Goal: Transaction & Acquisition: Purchase product/service

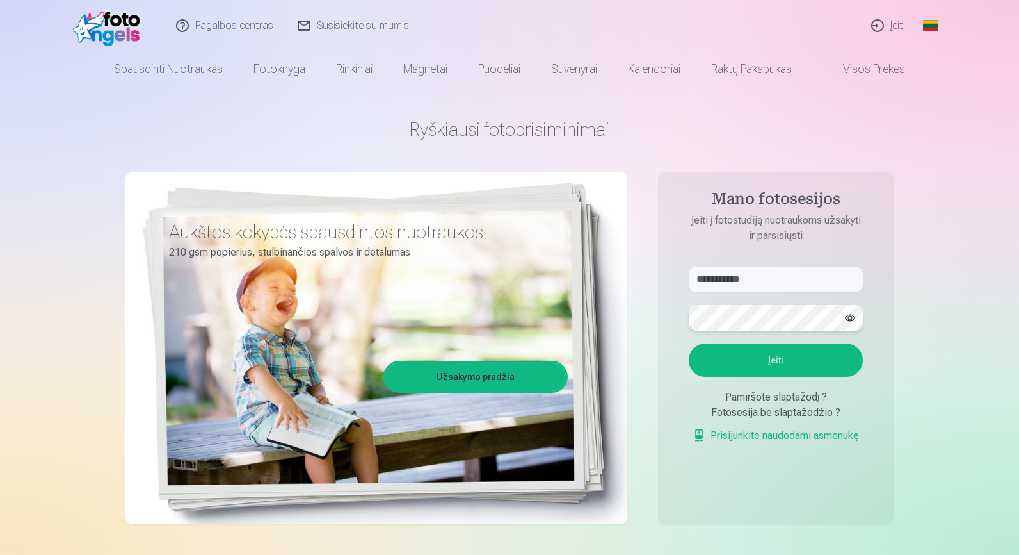
click at [776, 360] on button "Įeiti" at bounding box center [776, 359] width 174 height 33
click at [711, 277] on input "**********" at bounding box center [776, 279] width 174 height 26
type input "**********"
click at [776, 360] on button "Įeiti" at bounding box center [776, 359] width 174 height 33
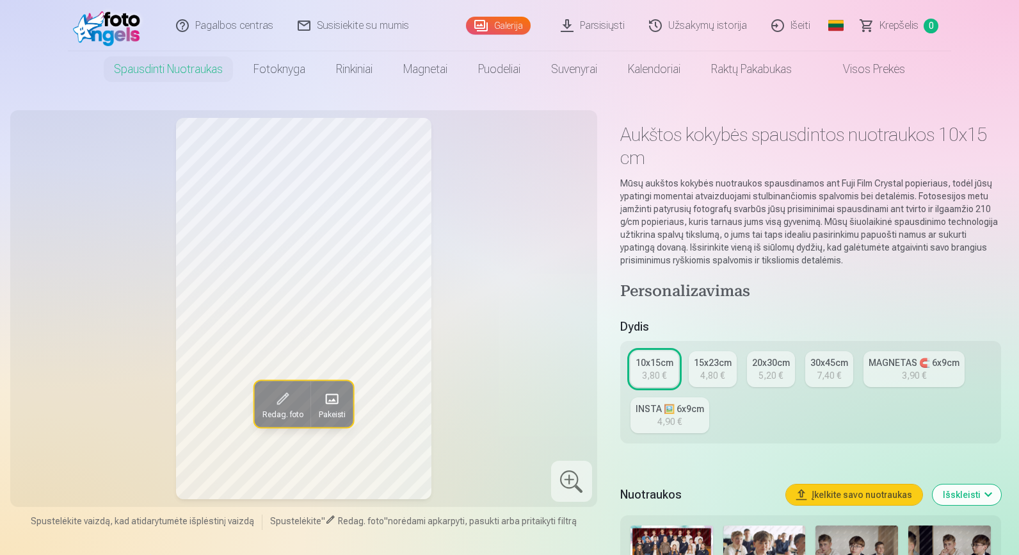
click at [703, 26] on link "Užsakymų istorija" at bounding box center [699, 25] width 122 height 51
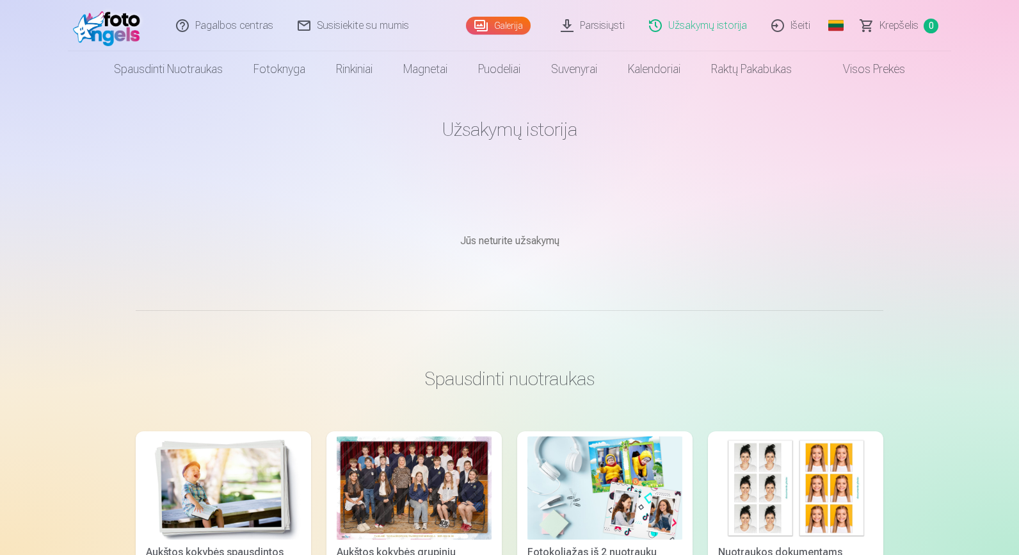
click at [878, 72] on link "Visos prekės" at bounding box center [864, 69] width 113 height 36
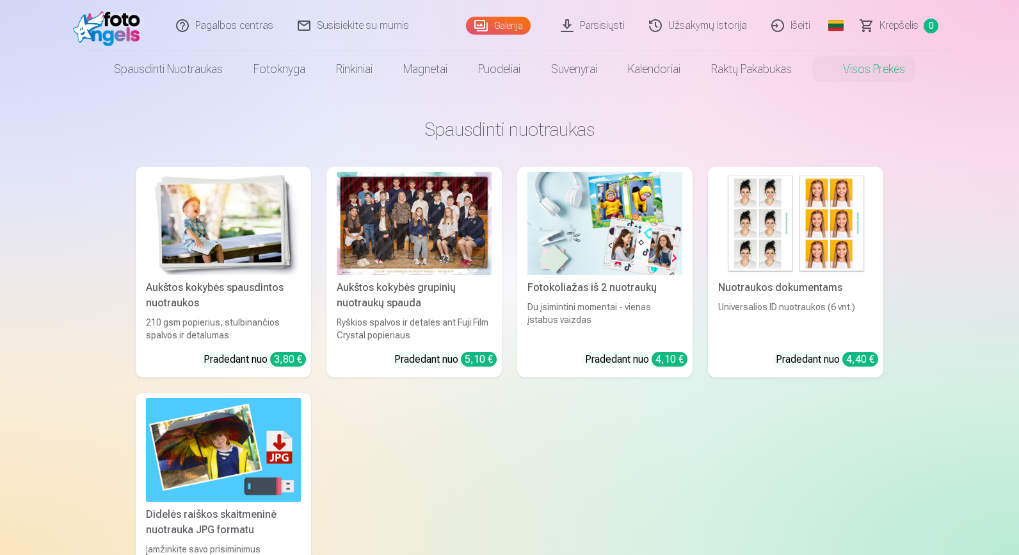
click at [513, 20] on link "Galerija" at bounding box center [498, 26] width 65 height 18
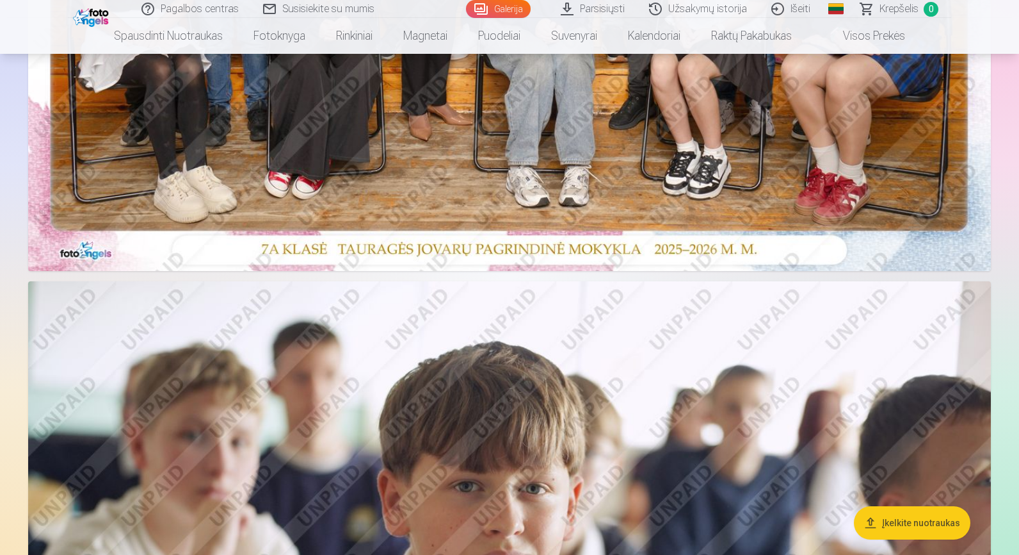
scroll to position [503, 0]
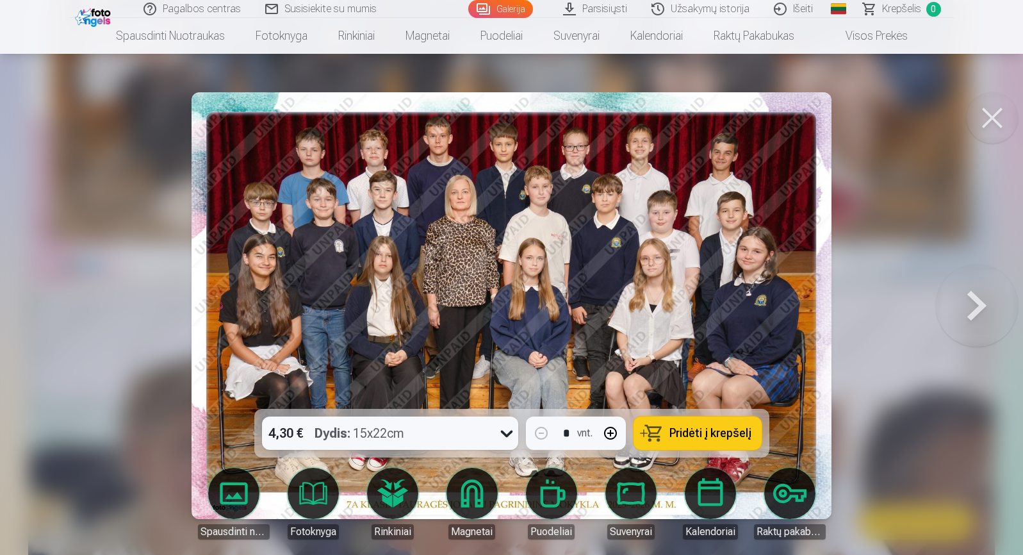
click at [699, 430] on span "Pridėti į krepšelį" at bounding box center [710, 433] width 82 height 12
click at [982, 120] on button at bounding box center [991, 117] width 51 height 51
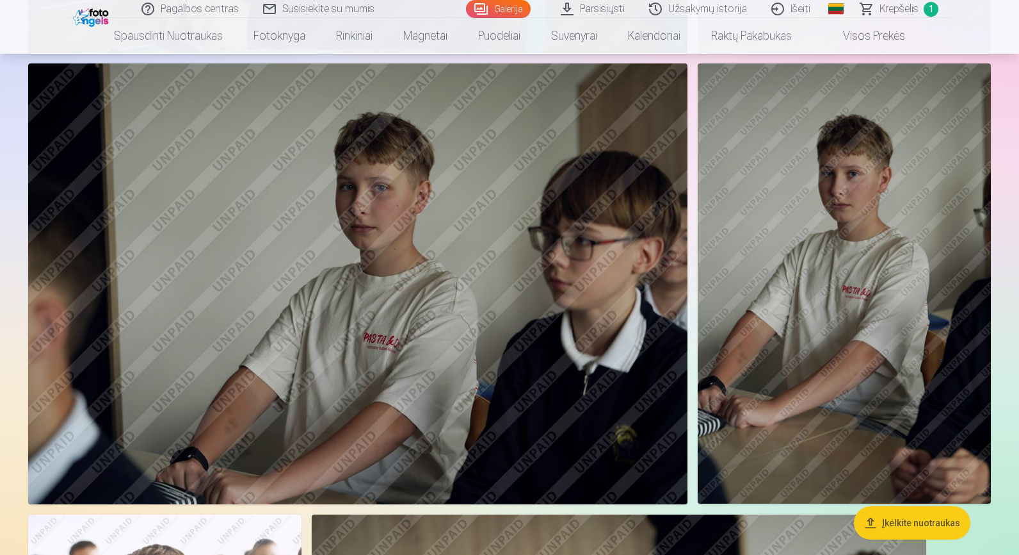
scroll to position [4447, 0]
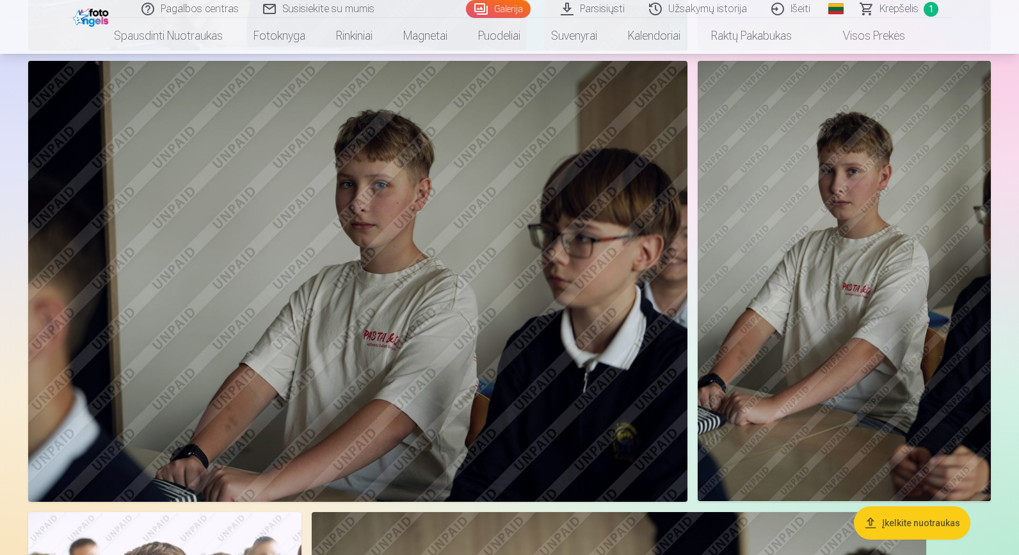
click at [877, 195] on img at bounding box center [844, 280] width 293 height 439
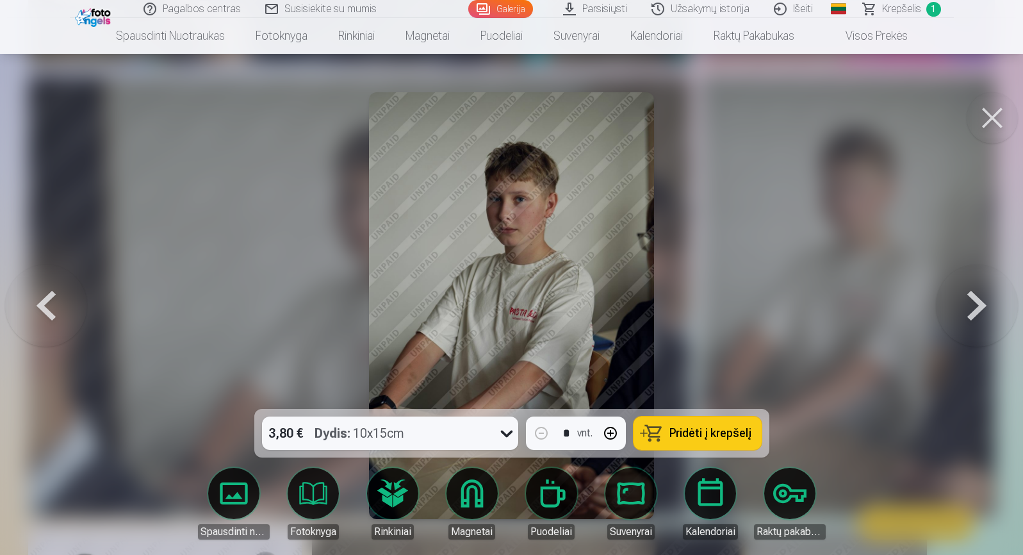
click at [680, 434] on span "Pridėti į krepšelį" at bounding box center [710, 433] width 82 height 12
click at [980, 125] on button at bounding box center [991, 117] width 51 height 51
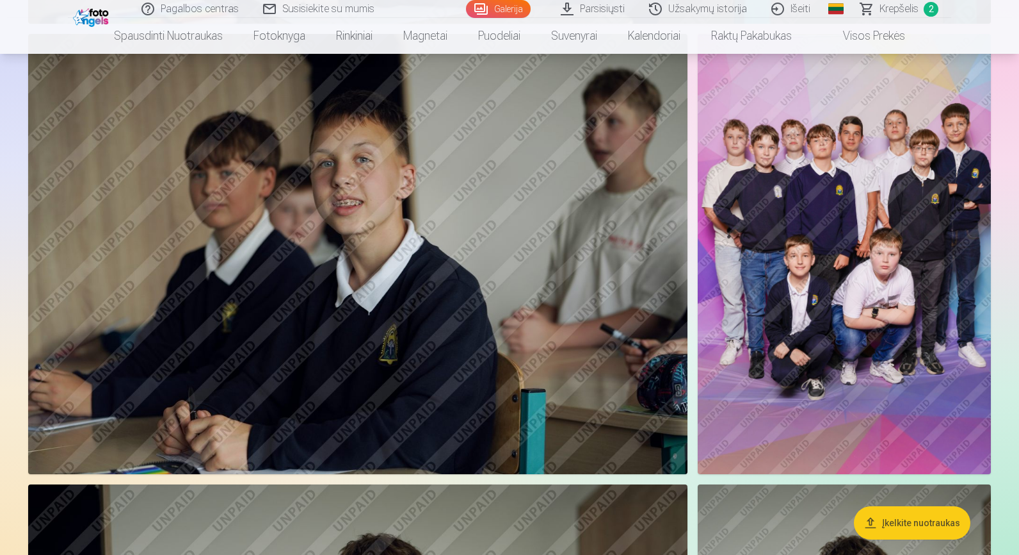
scroll to position [4031, 0]
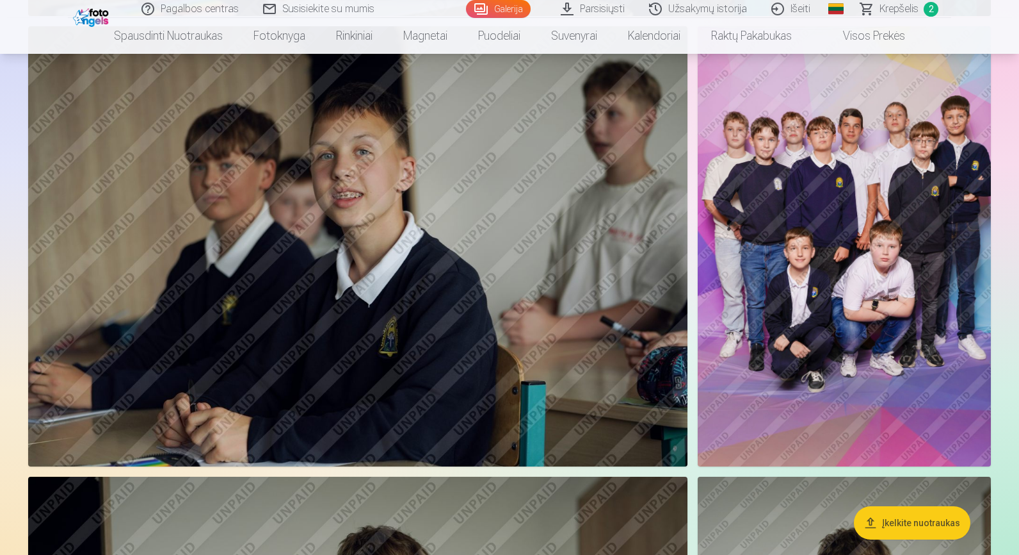
click at [925, 138] on img at bounding box center [844, 246] width 293 height 440
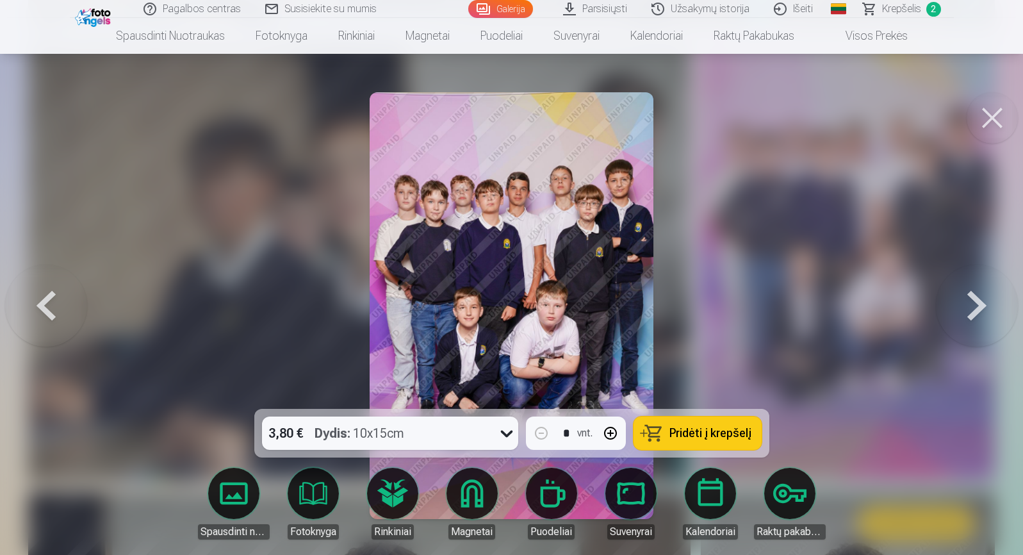
click at [695, 432] on span "Pridėti į krepšelį" at bounding box center [710, 433] width 82 height 12
click at [986, 113] on button at bounding box center [991, 117] width 51 height 51
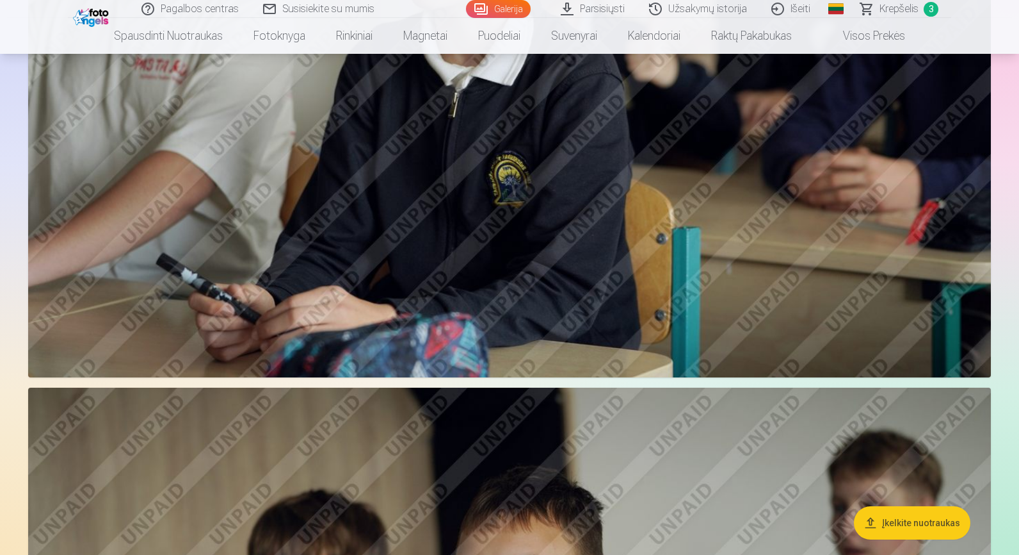
scroll to position [2862, 0]
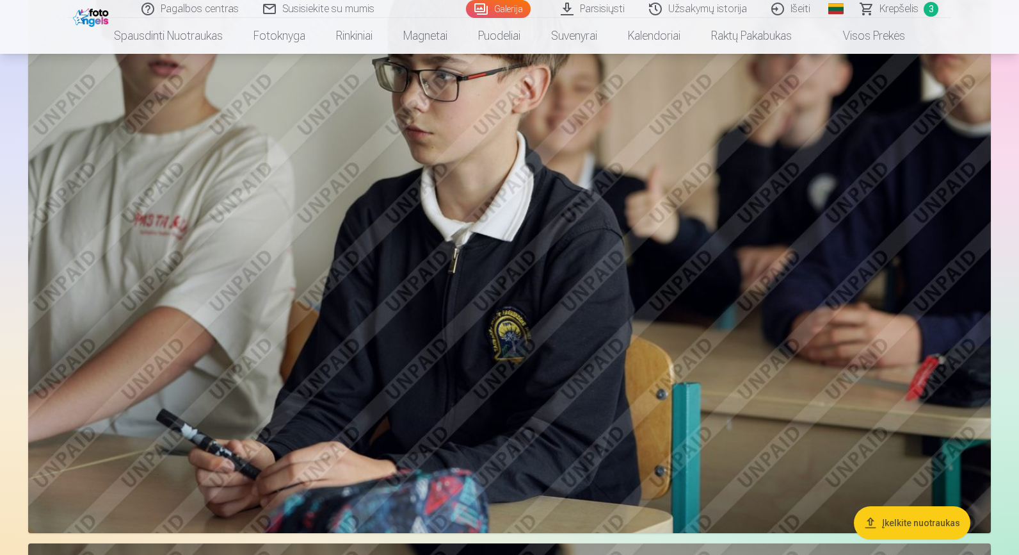
click at [894, 13] on span "Krepšelis" at bounding box center [899, 8] width 39 height 15
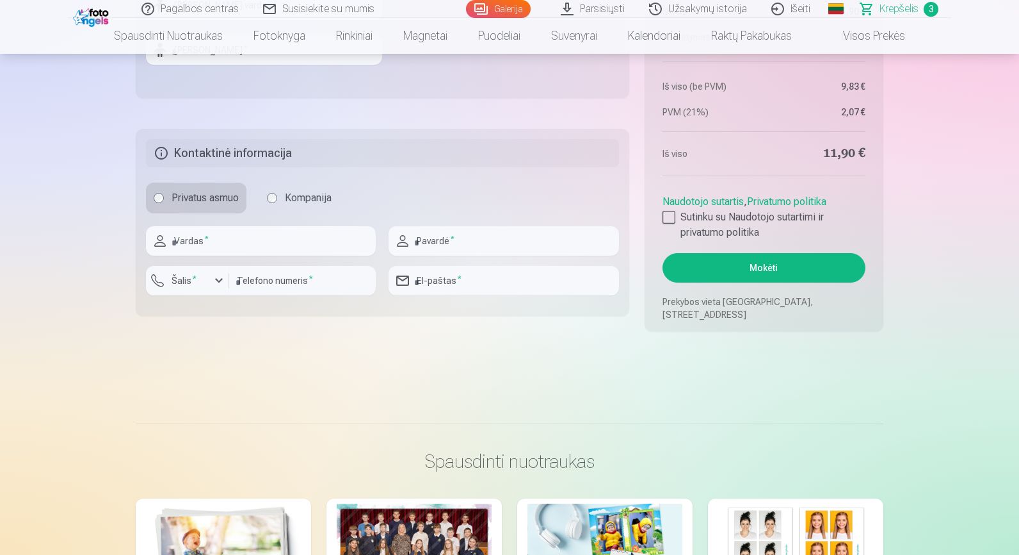
scroll to position [943, 0]
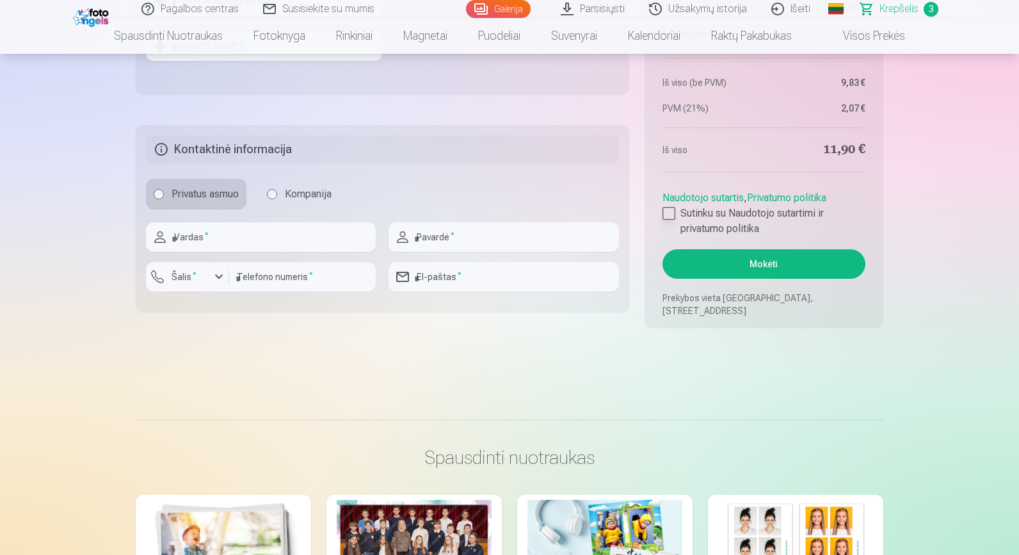
click at [668, 215] on div at bounding box center [669, 213] width 13 height 13
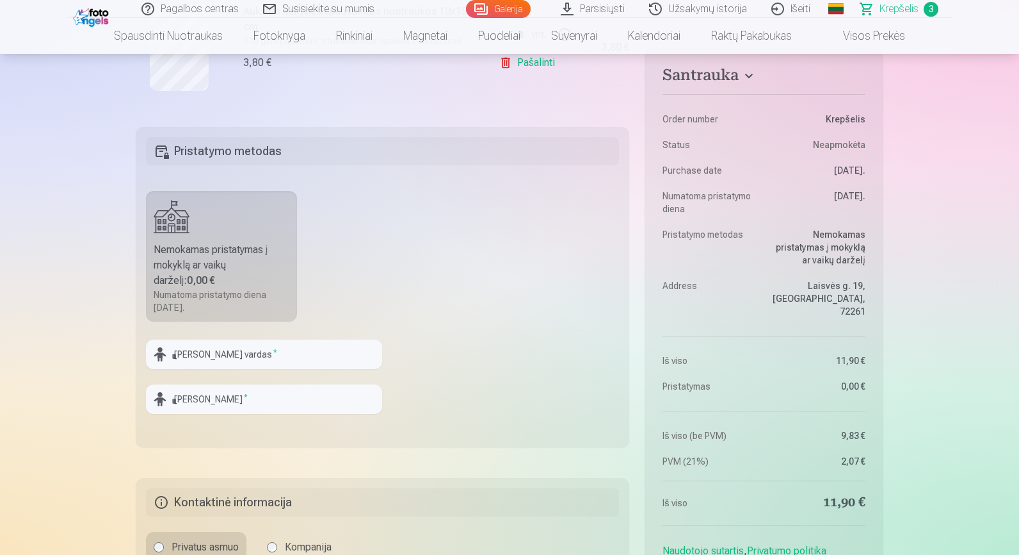
scroll to position [591, 0]
type input "******"
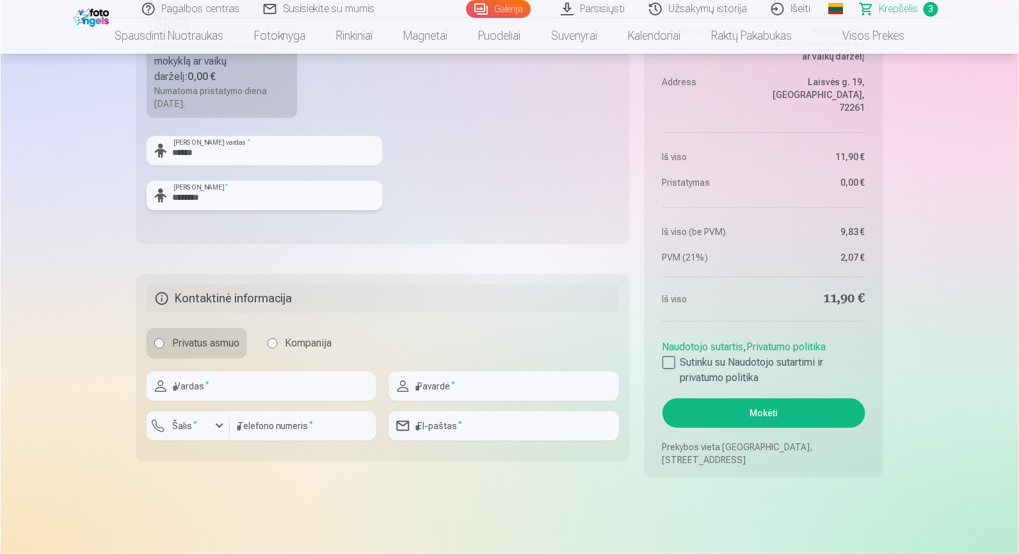
scroll to position [803, 0]
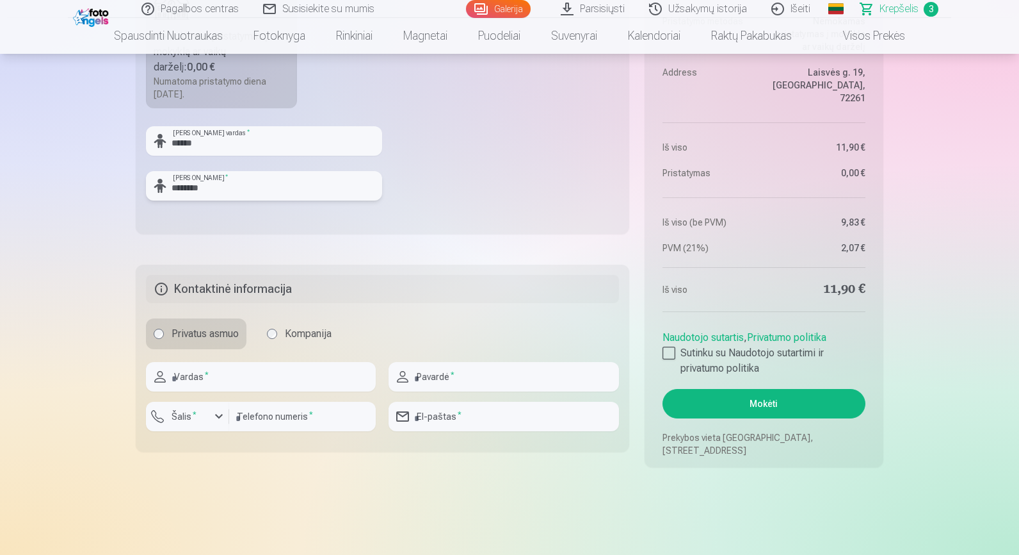
type input "********"
click at [743, 397] on button "Mokėti" at bounding box center [764, 403] width 203 height 29
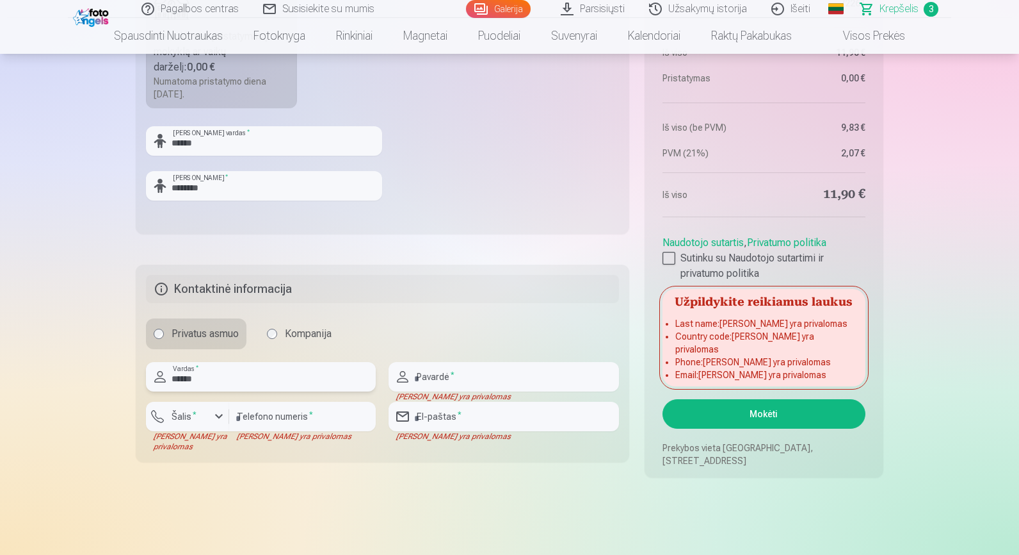
type input "******"
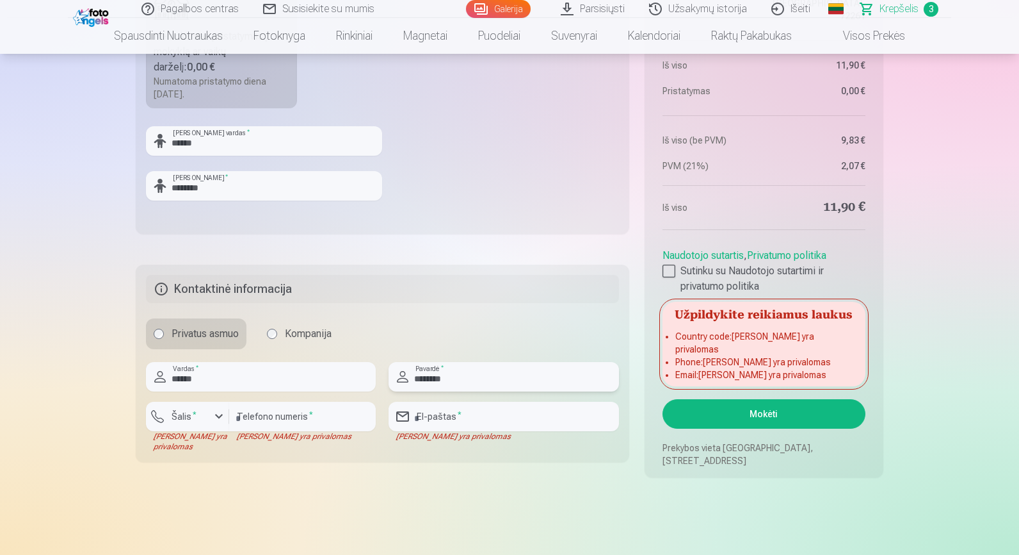
type input "********"
click at [293, 423] on input "number" at bounding box center [302, 416] width 147 height 29
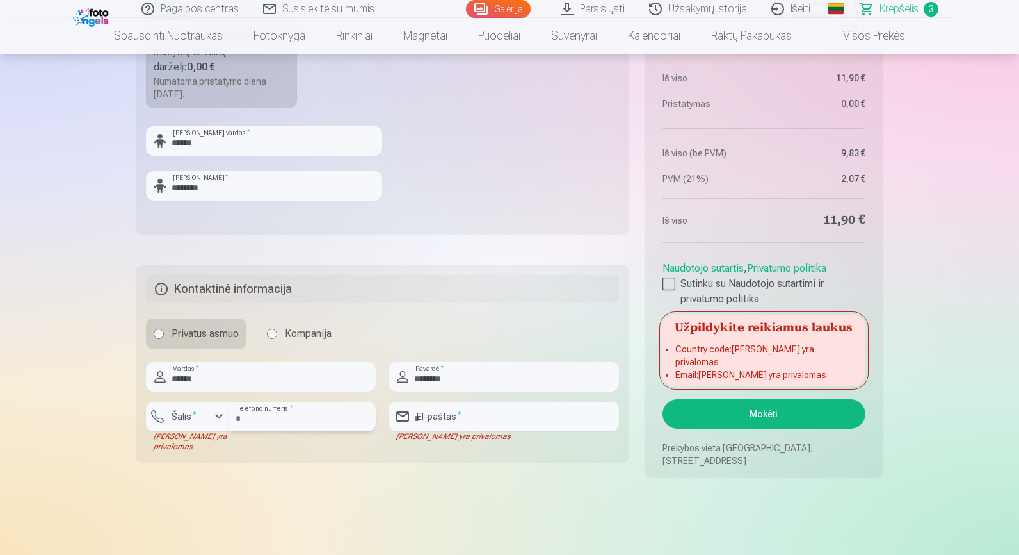
type input "********"
click at [204, 424] on div "button" at bounding box center [191, 418] width 38 height 13
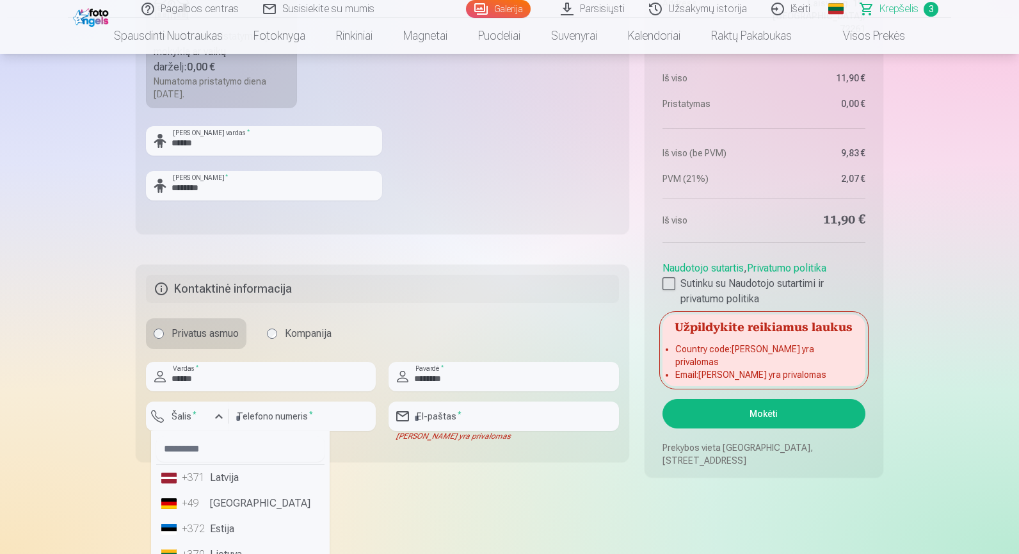
scroll to position [817, 0]
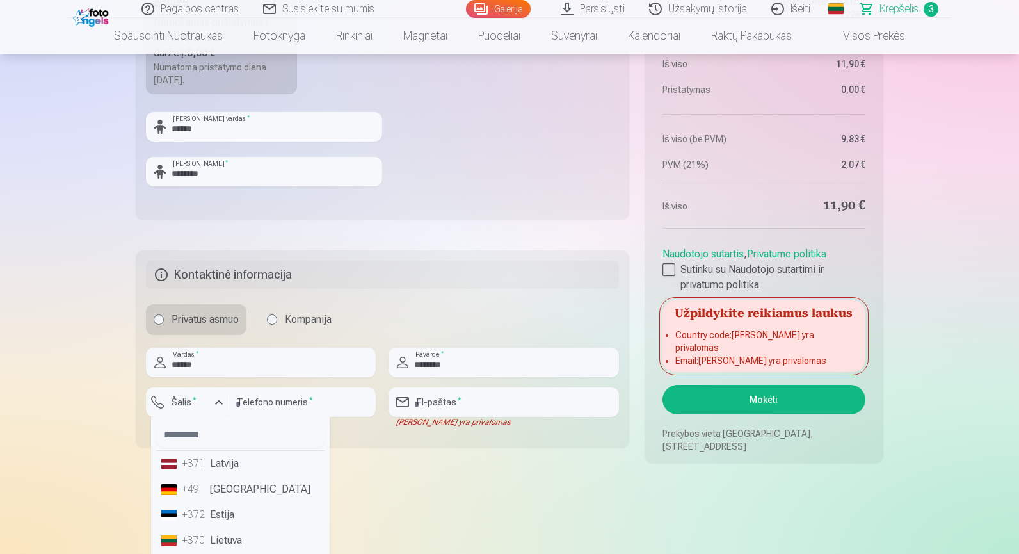
click at [225, 549] on li "+370 Lietuva" at bounding box center [240, 541] width 168 height 26
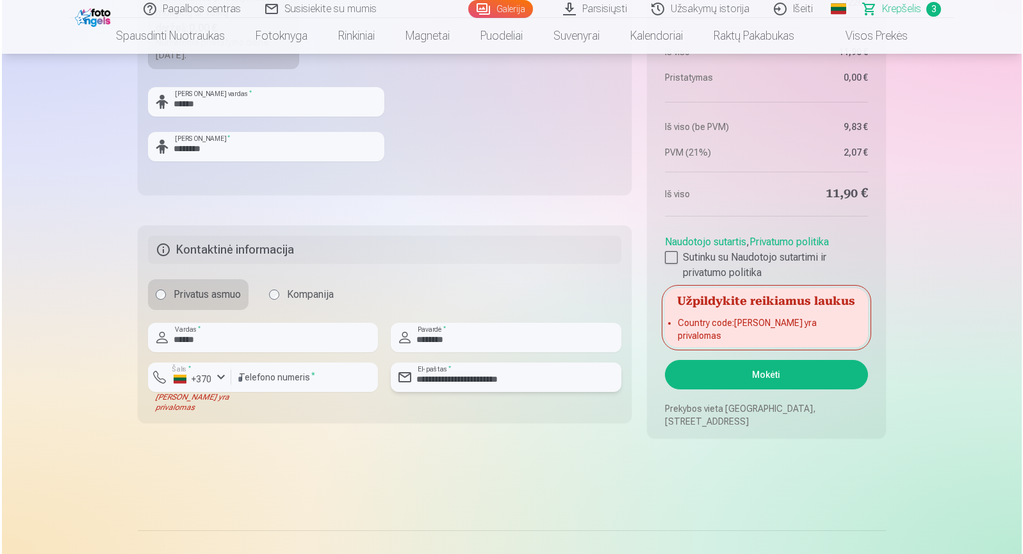
scroll to position [843, 0]
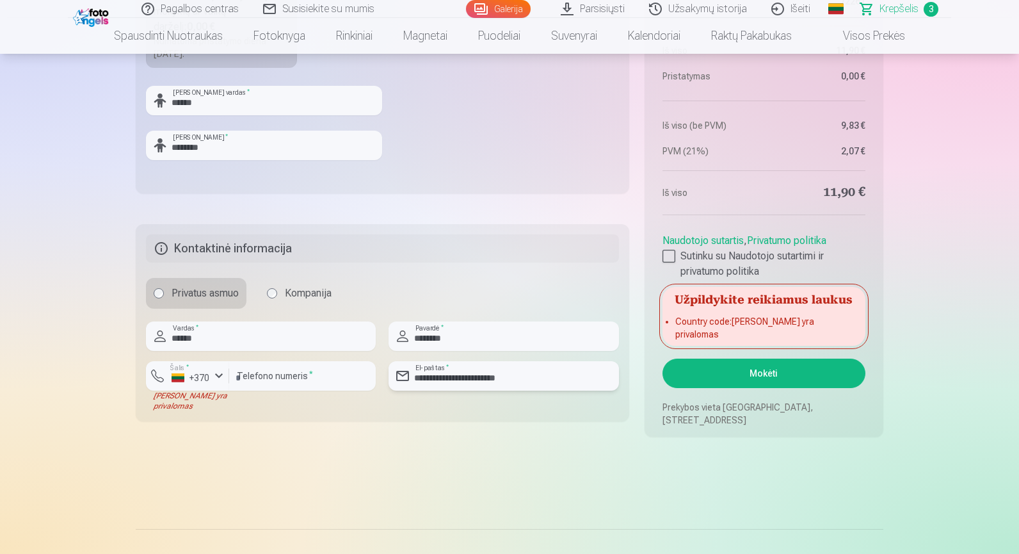
type input "**********"
click at [779, 372] on button "Mokėti" at bounding box center [764, 373] width 203 height 29
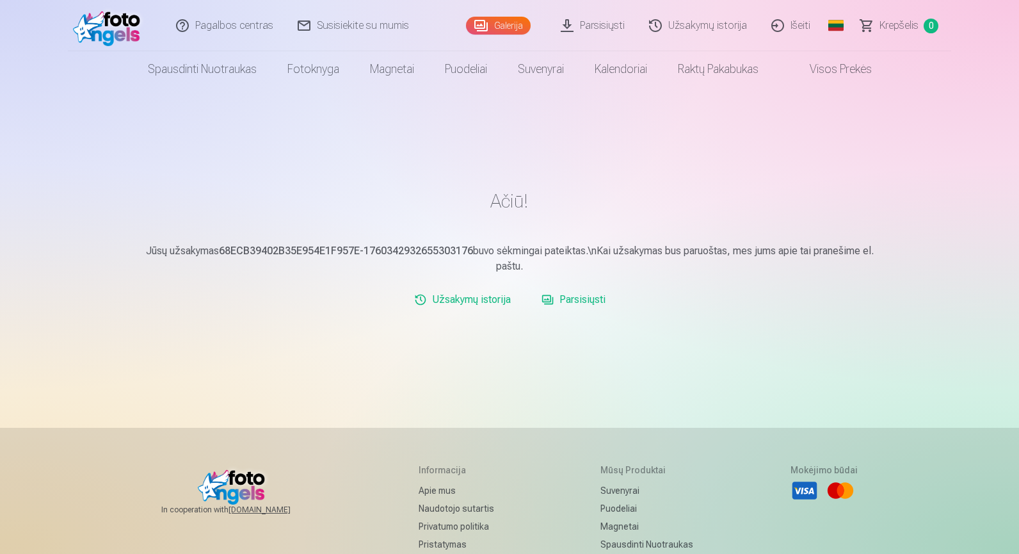
click at [583, 300] on link "Parsisiųsti" at bounding box center [574, 300] width 74 height 26
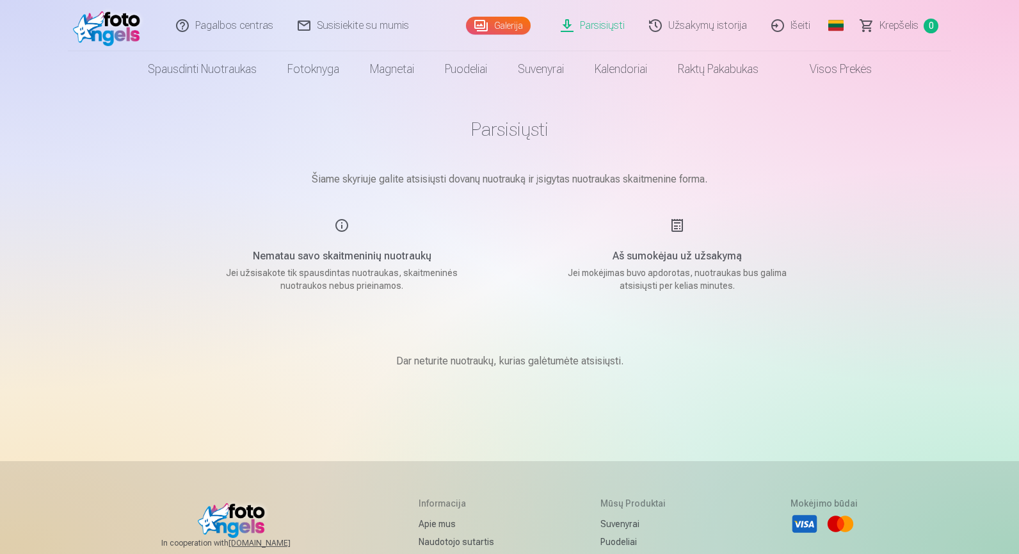
click at [644, 259] on h5 "Aš sumokėjau už užsakymą" at bounding box center [677, 255] width 243 height 15
click at [679, 249] on h5 "Aš sumokėjau už užsakymą" at bounding box center [677, 255] width 243 height 15
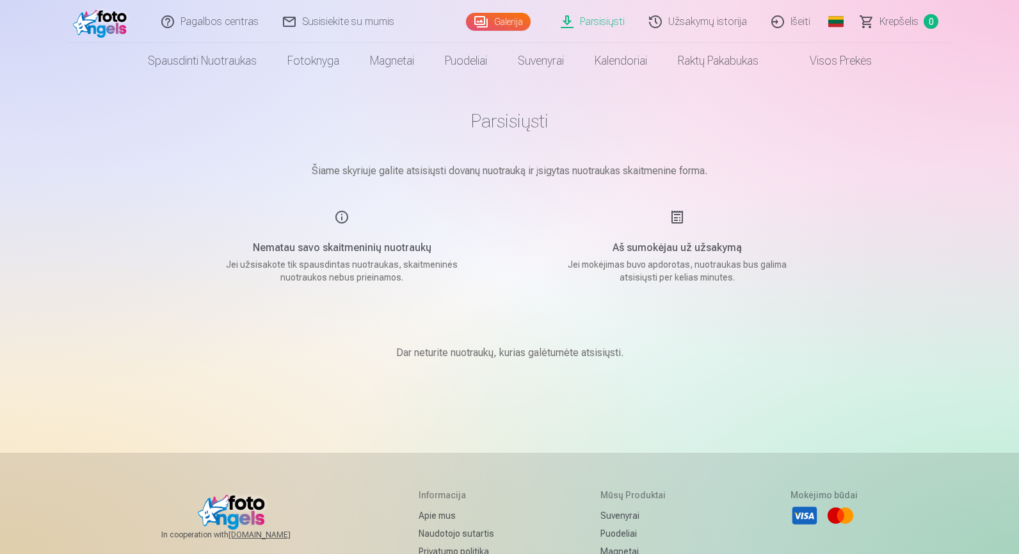
scroll to position [11, 0]
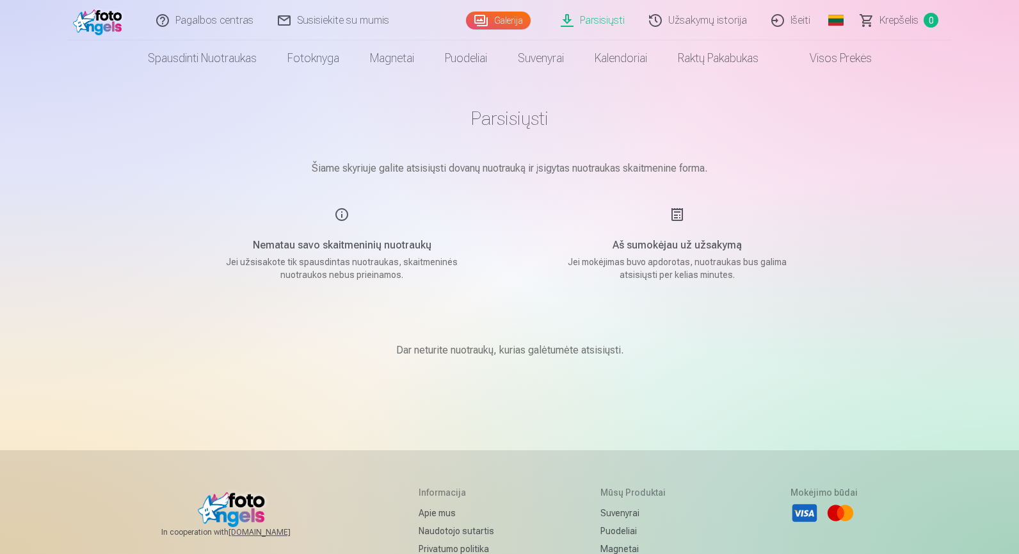
click at [679, 236] on div "Aš sumokėjau už užsakymą Jei mokėjimas buvo apdorotas, nuotraukas bus galima at…" at bounding box center [677, 244] width 305 height 74
click at [669, 254] on div "Aš sumokėjau už užsakymą Jei mokėjimas buvo apdorotas, nuotraukas bus galima at…" at bounding box center [677, 244] width 305 height 74
click at [524, 364] on div "Dar neturite nuotraukų, kurias galėtumėte atsisiųsti." at bounding box center [510, 350] width 640 height 77
click at [611, 19] on link "Parsisiųsti" at bounding box center [593, 20] width 88 height 40
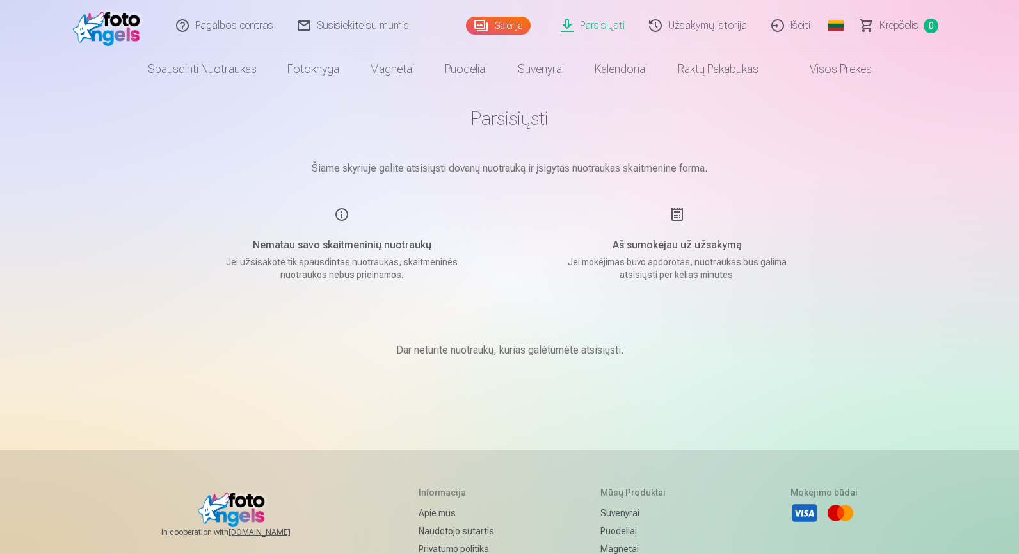
scroll to position [0, 0]
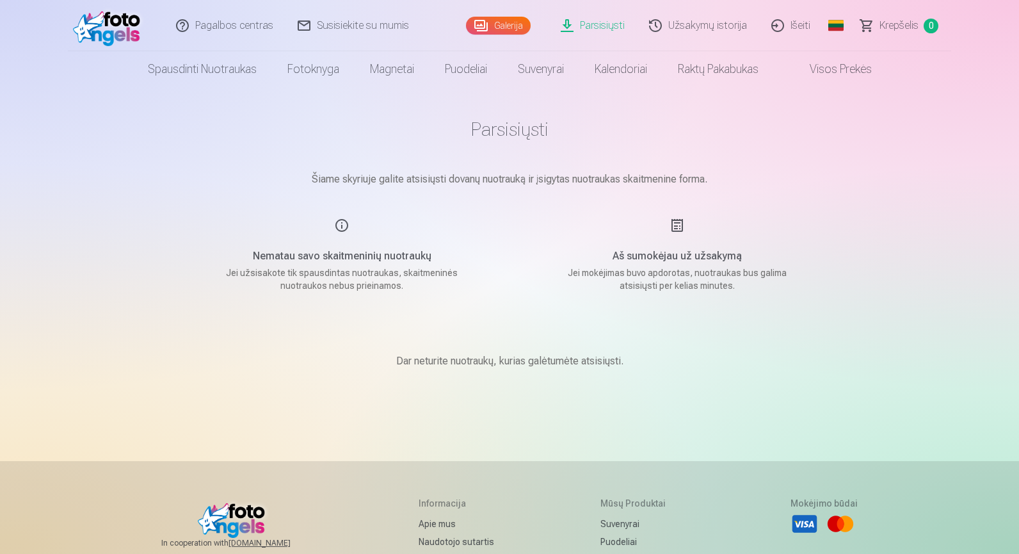
click at [609, 26] on link "Parsisiųsti" at bounding box center [593, 25] width 88 height 51
click at [597, 21] on link "Parsisiųsti" at bounding box center [593, 25] width 88 height 51
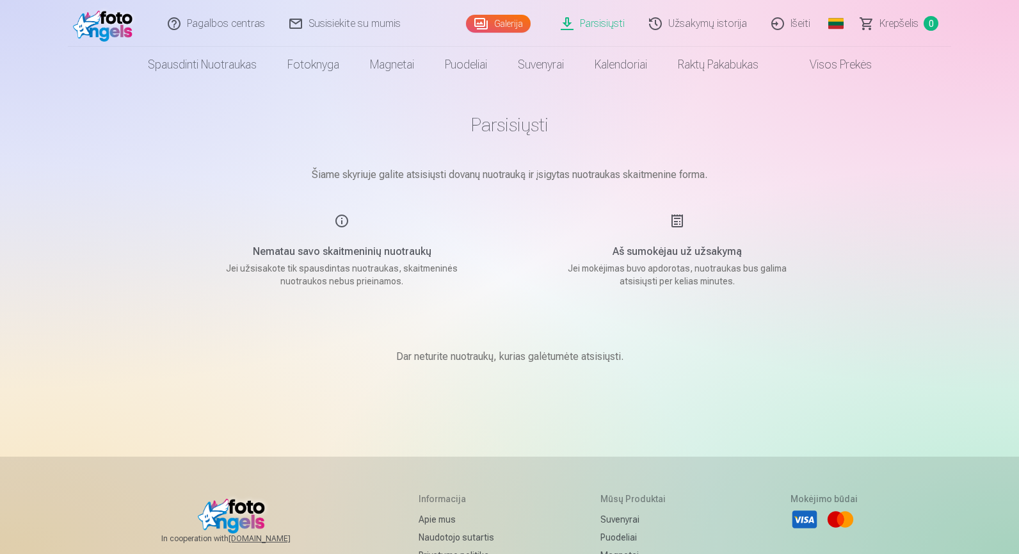
click at [596, 24] on link "Parsisiųsti" at bounding box center [593, 23] width 88 height 47
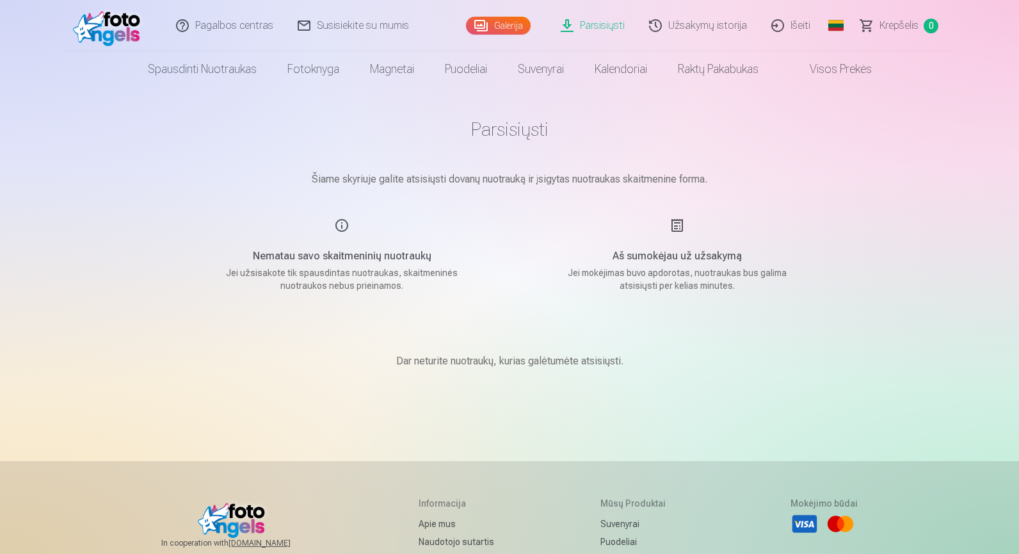
click at [507, 26] on link "Galerija" at bounding box center [498, 26] width 65 height 18
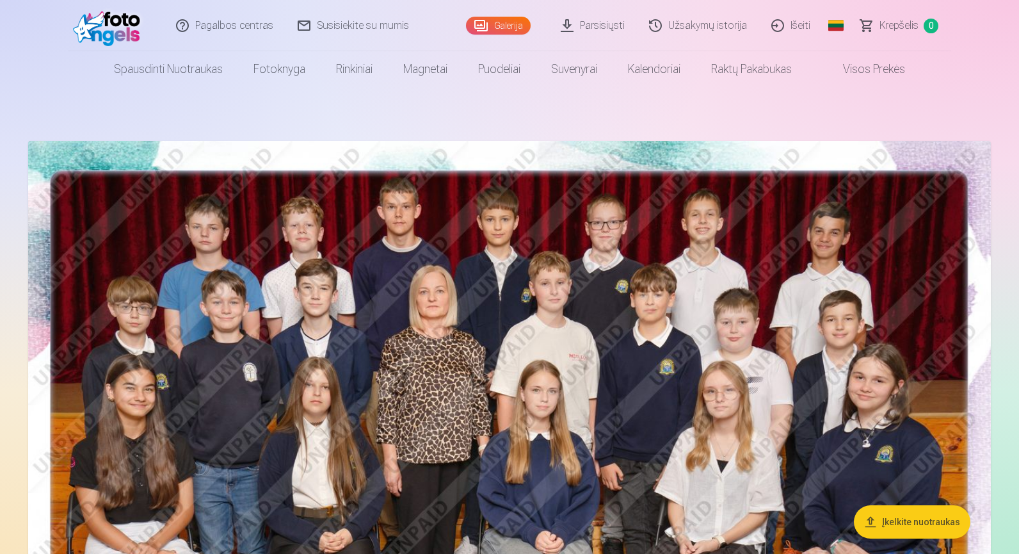
click at [604, 26] on link "Parsisiųsti" at bounding box center [593, 25] width 88 height 51
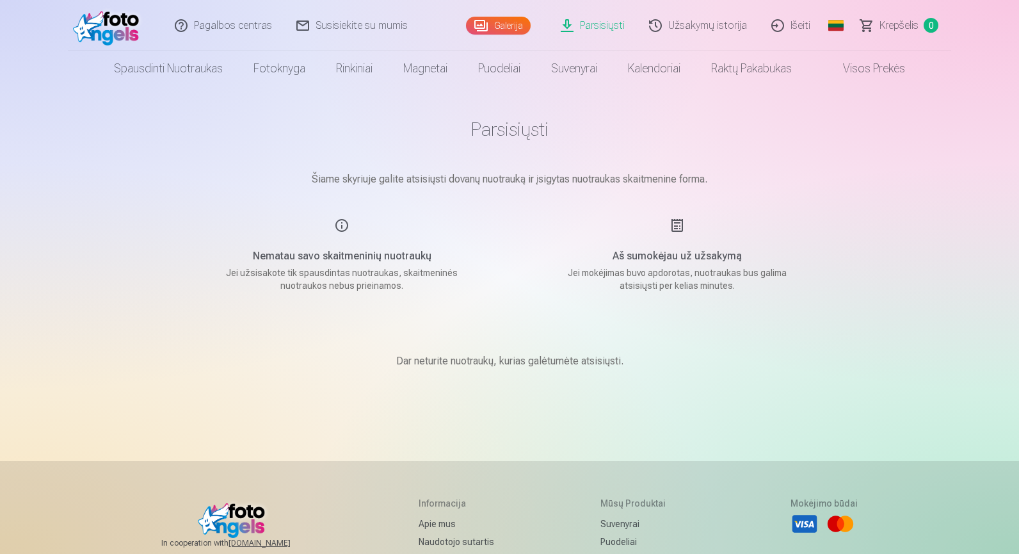
scroll to position [1, 0]
click at [809, 23] on link "Išeiti" at bounding box center [791, 25] width 63 height 50
